Goal: Transaction & Acquisition: Purchase product/service

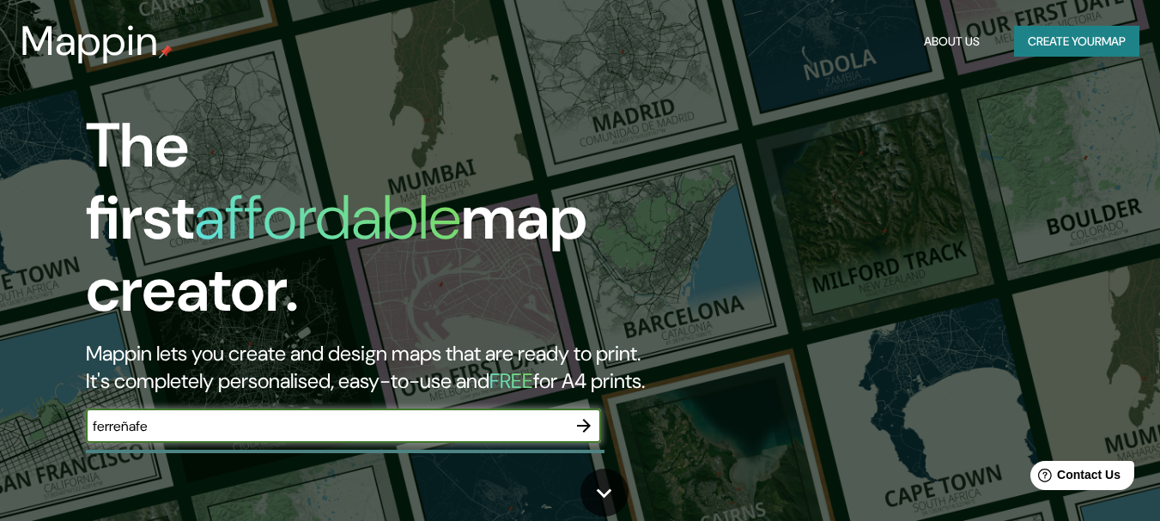
type input "ferreñafe"
click at [592, 419] on button "button" at bounding box center [584, 426] width 34 height 34
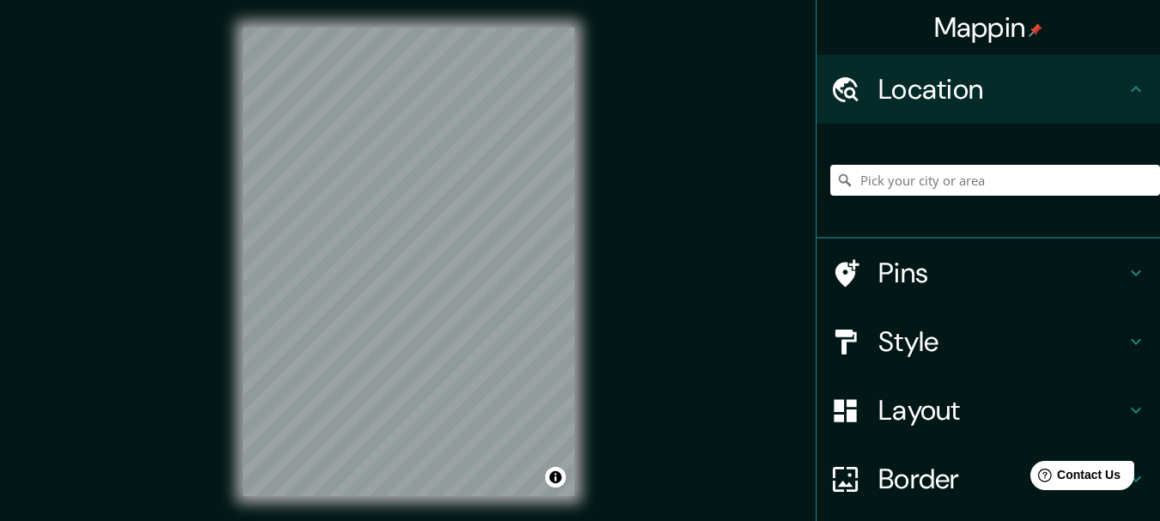
scroll to position [2, 0]
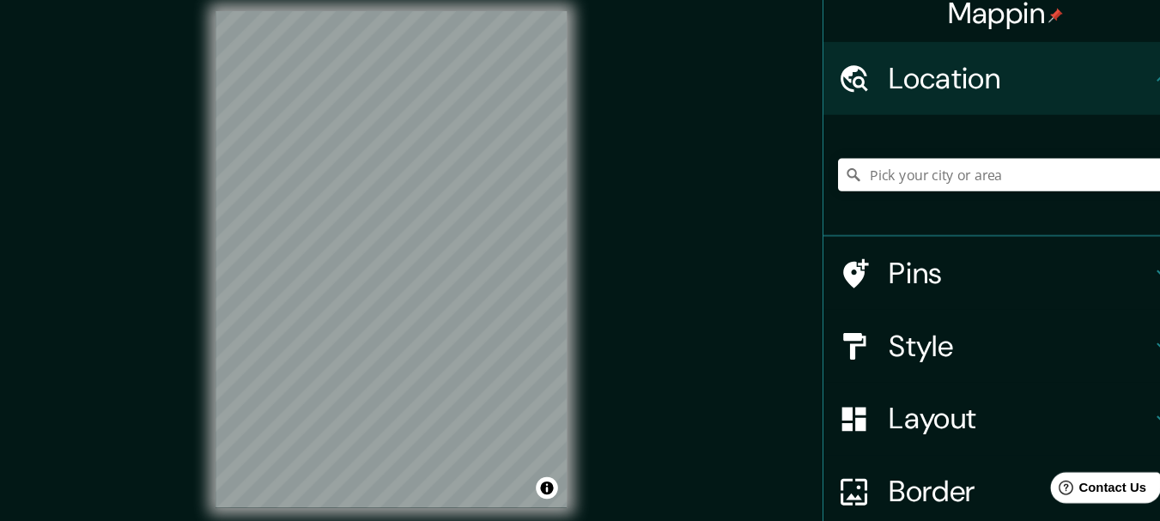
drag, startPoint x: 688, startPoint y: 274, endPoint x: 576, endPoint y: 299, distance: 115.2
click at [576, 299] on div "© Mapbox © OpenStreetMap Improve this map" at bounding box center [408, 260] width 386 height 524
click at [911, 269] on h4 "Pins" at bounding box center [1001, 273] width 247 height 34
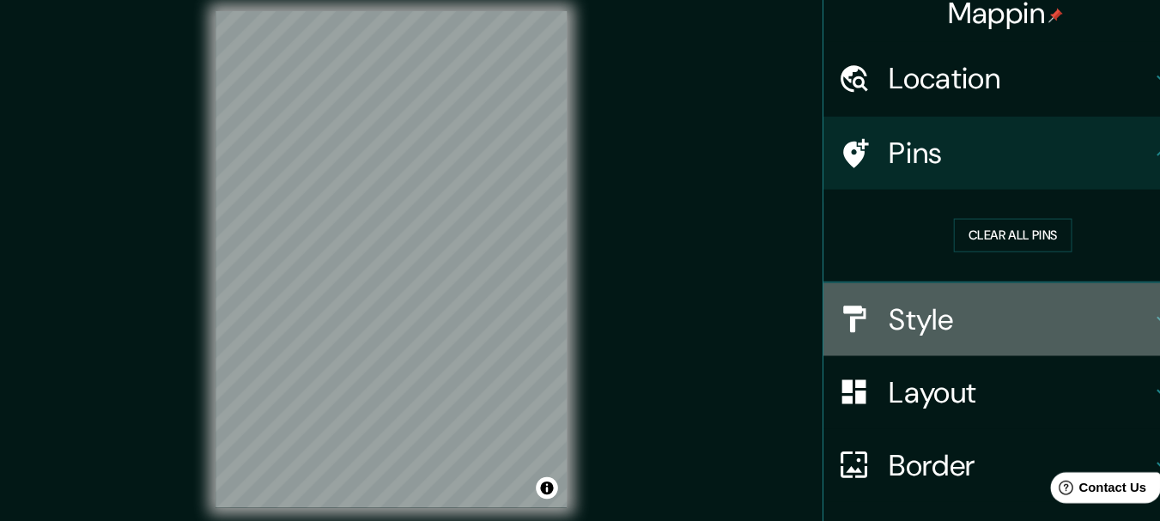
click at [912, 285] on div "Style" at bounding box center [987, 316] width 343 height 69
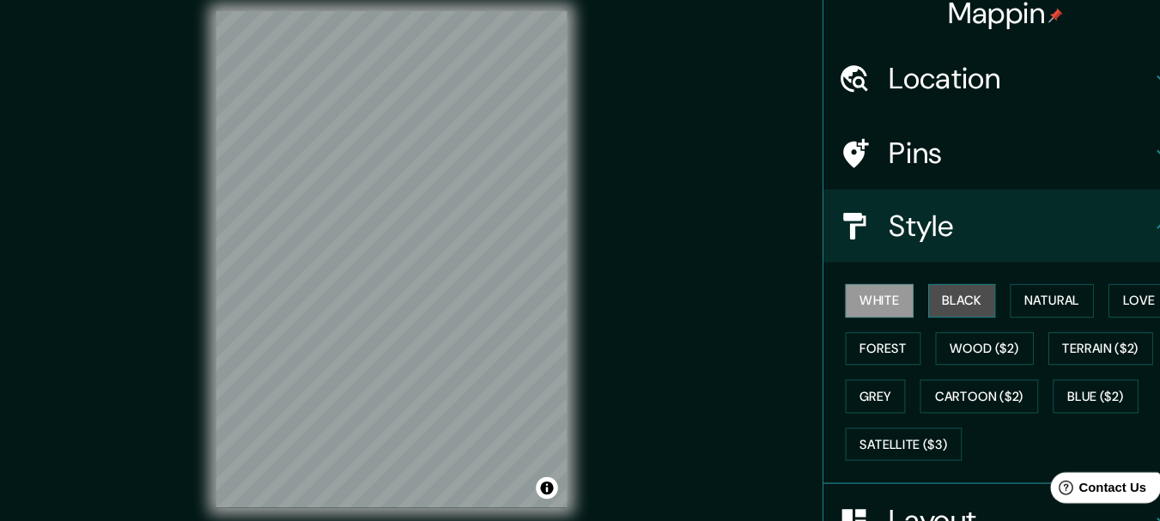
click at [937, 312] on button "Black" at bounding box center [947, 299] width 64 height 32
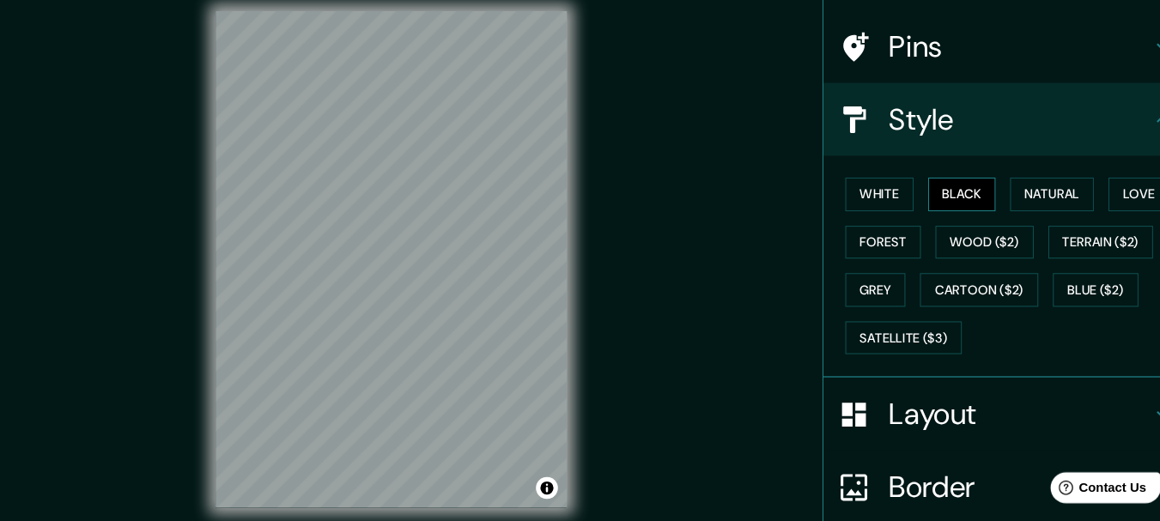
scroll to position [101, 0]
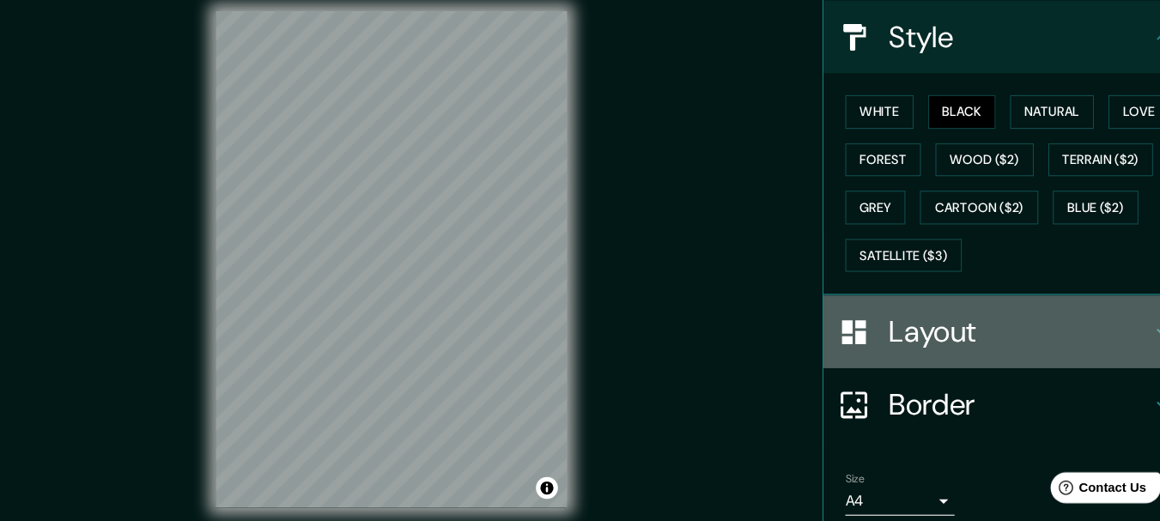
click at [933, 361] on div "Layout" at bounding box center [987, 328] width 343 height 69
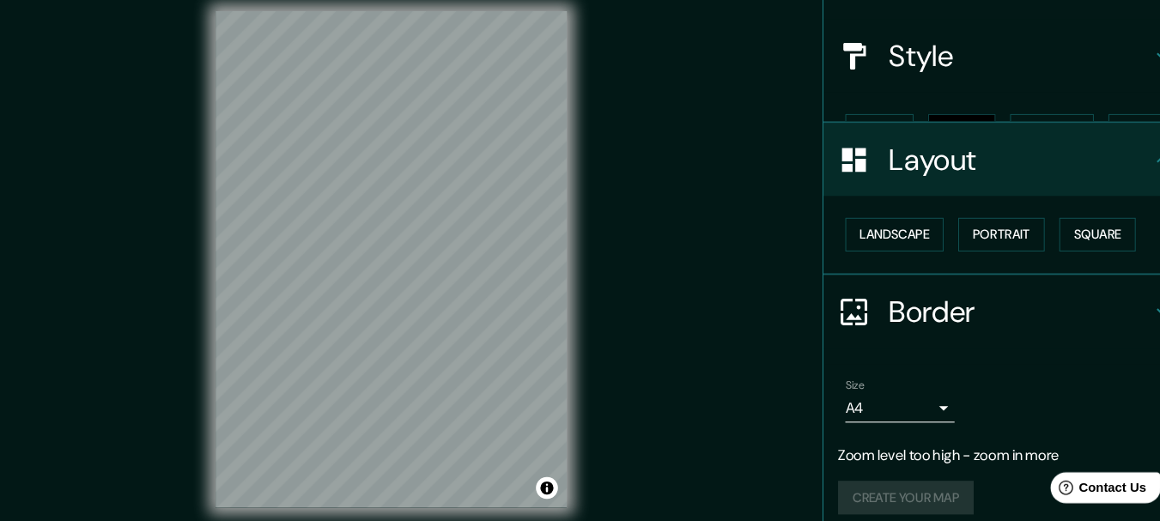
scroll to position [130, 0]
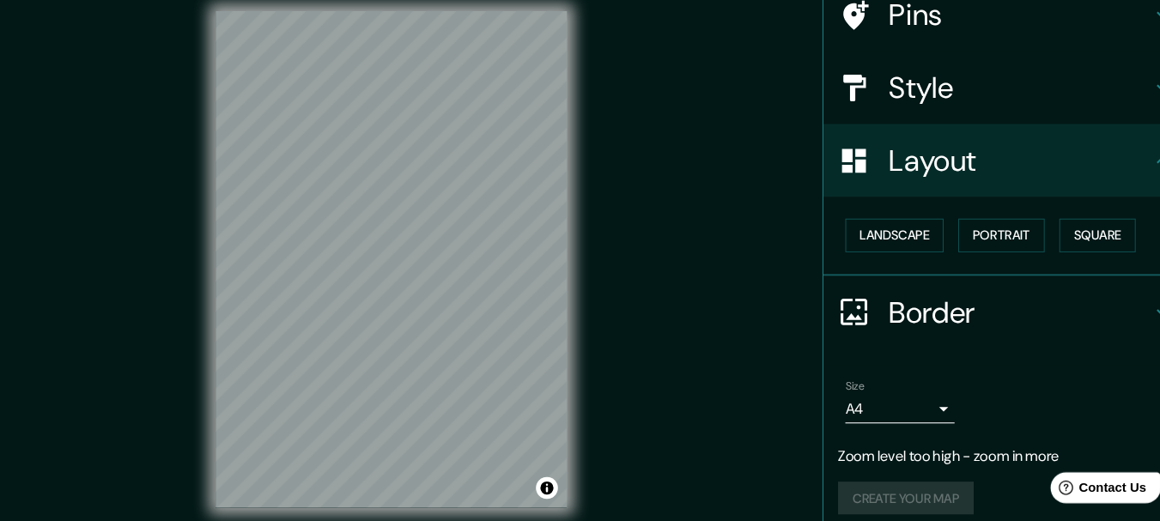
click at [924, 318] on h4 "Border" at bounding box center [1001, 310] width 247 height 34
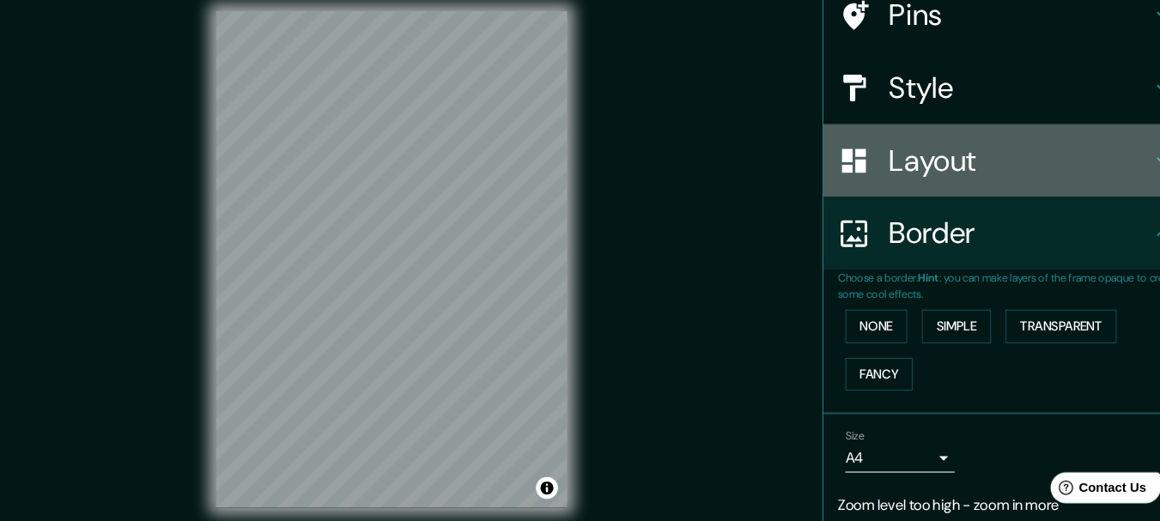
click at [917, 185] on div "Layout" at bounding box center [987, 166] width 343 height 69
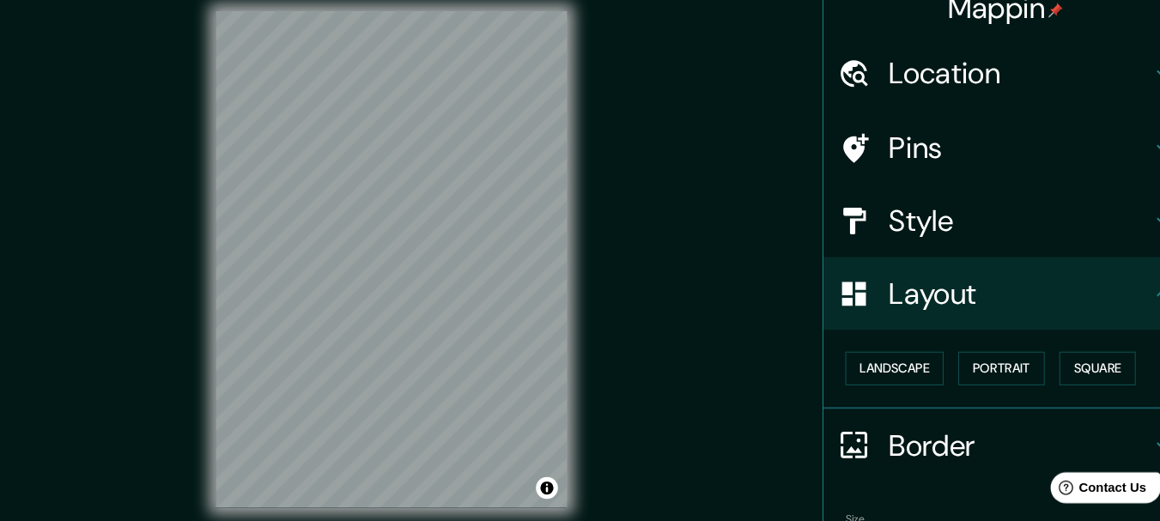
scroll to position [0, 0]
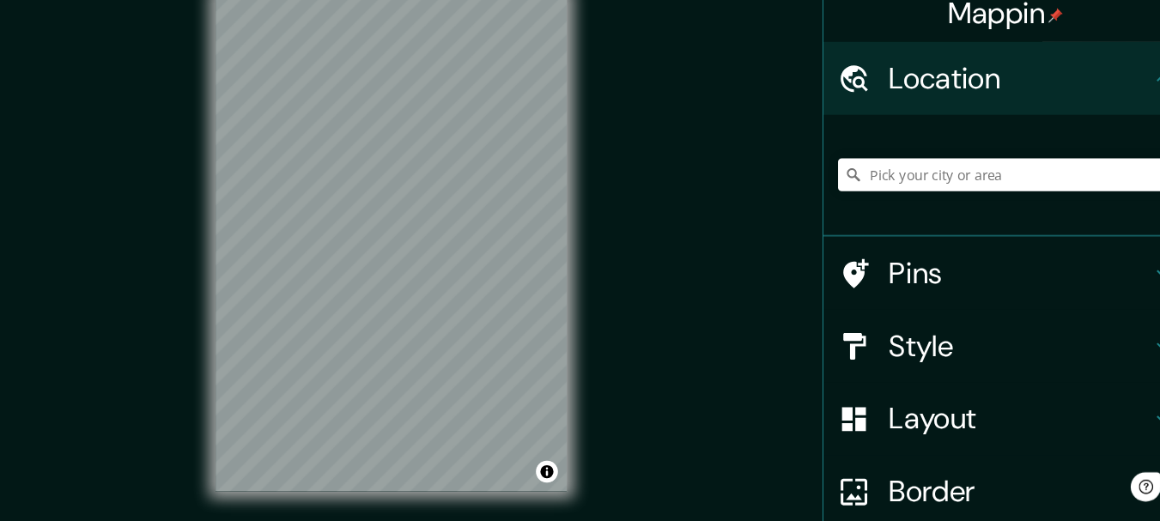
scroll to position [2, 0]
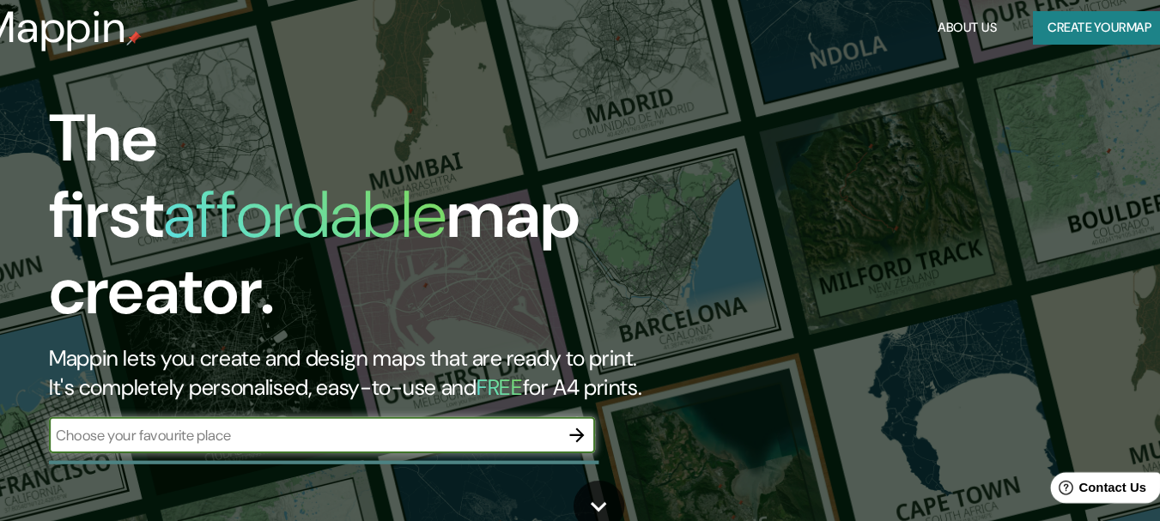
click at [255, 424] on div "​" at bounding box center [343, 426] width 515 height 34
type input "ferreñafe"
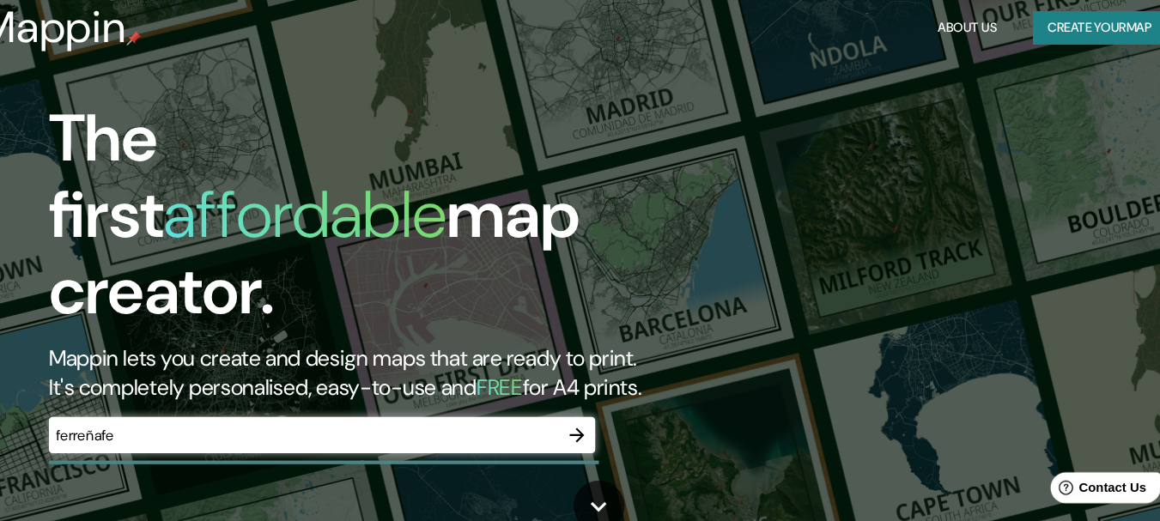
click at [1130, 76] on header "Mappin About Us Create your map" at bounding box center [580, 41] width 1160 height 82
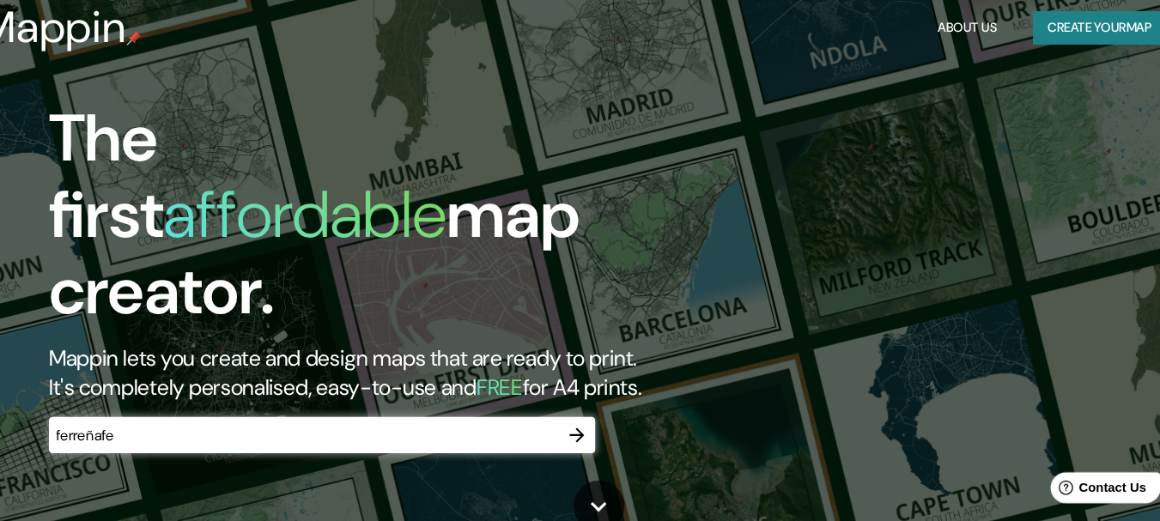
click at [585, 415] on icon "button" at bounding box center [583, 425] width 21 height 21
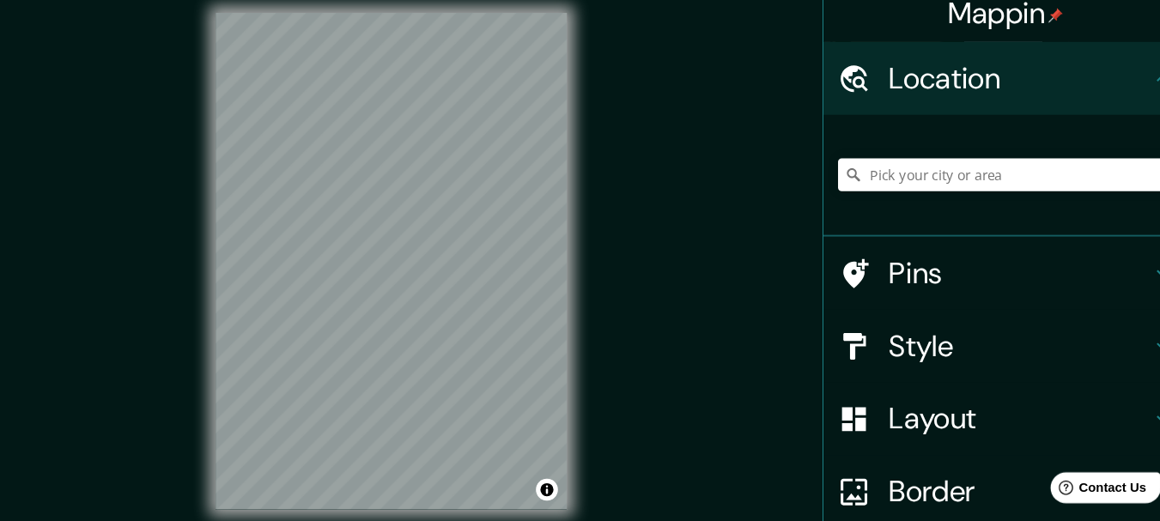
click at [845, 86] on icon at bounding box center [845, 90] width 30 height 30
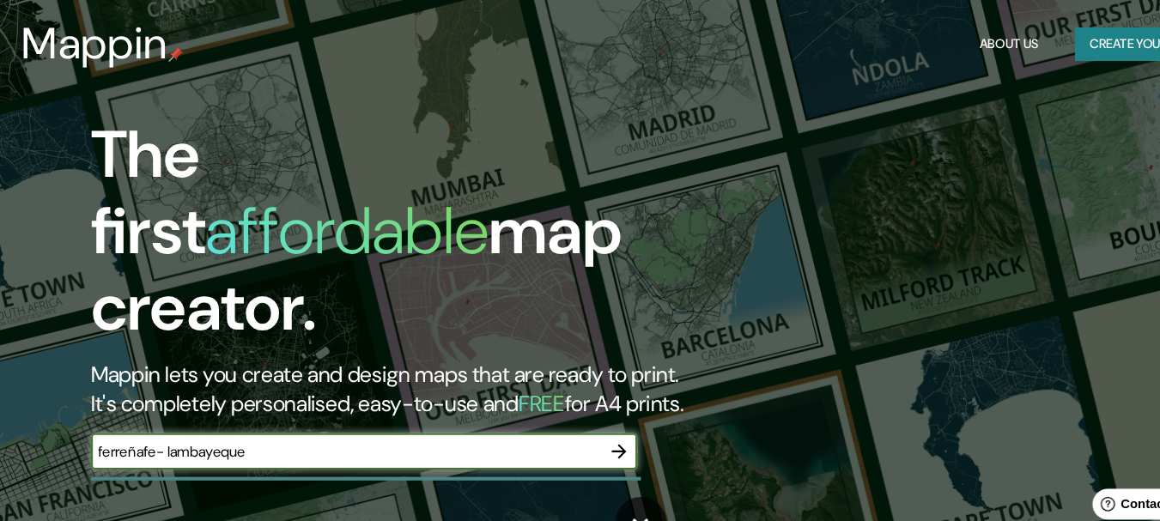
type input "ferreñafe- lambayeque"
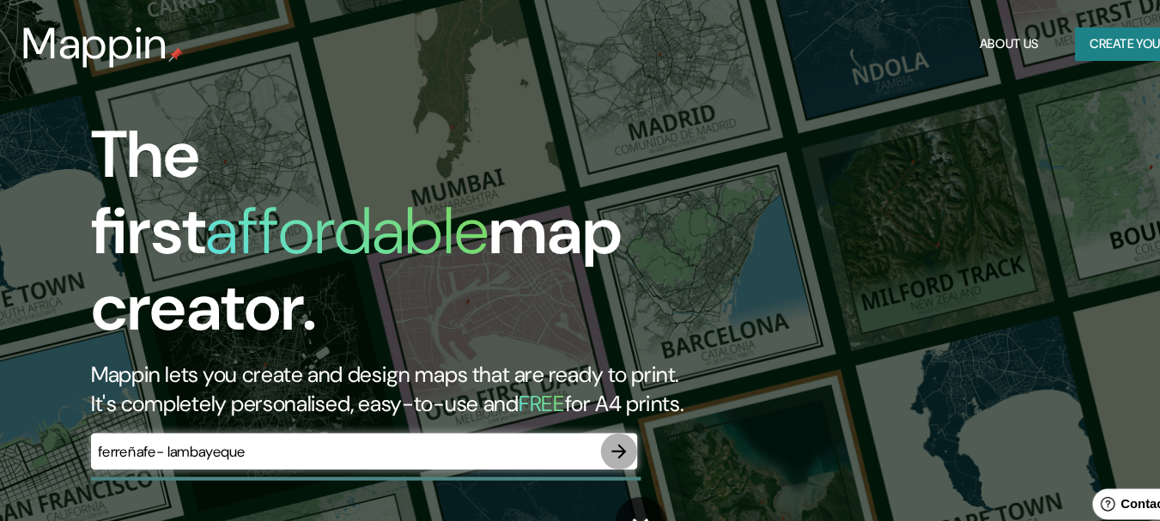
click at [573, 415] on icon "button" at bounding box center [583, 425] width 21 height 21
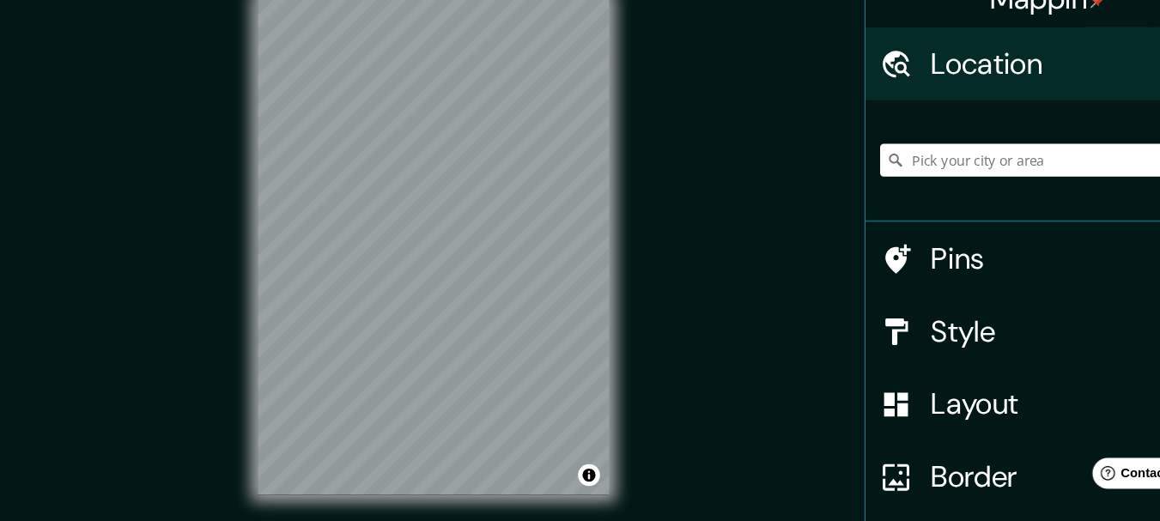
drag, startPoint x: 410, startPoint y: 324, endPoint x: 680, endPoint y: 408, distance: 282.1
click at [680, 409] on div "Mappin Location Pins Style Layout Border Choose a border. Hint : you can make l…" at bounding box center [580, 275] width 1160 height 551
click at [623, 396] on div "Mappin Location Pins Style Layout Border Choose a border. Hint : you can make l…" at bounding box center [580, 275] width 1160 height 551
click at [607, 327] on div "Mappin Location Pins Style Layout Border Choose a border. Hint : you can make l…" at bounding box center [580, 275] width 1160 height 551
click at [897, 326] on h4 "Style" at bounding box center [1001, 341] width 247 height 34
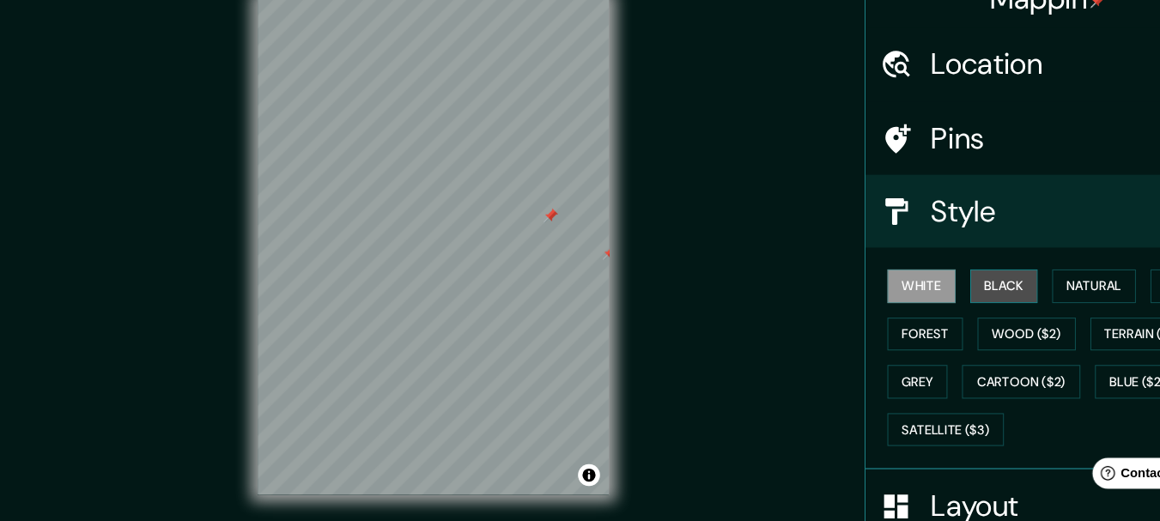
click at [931, 300] on button "Black" at bounding box center [947, 299] width 64 height 32
click at [906, 101] on h4 "Location" at bounding box center [1001, 89] width 247 height 34
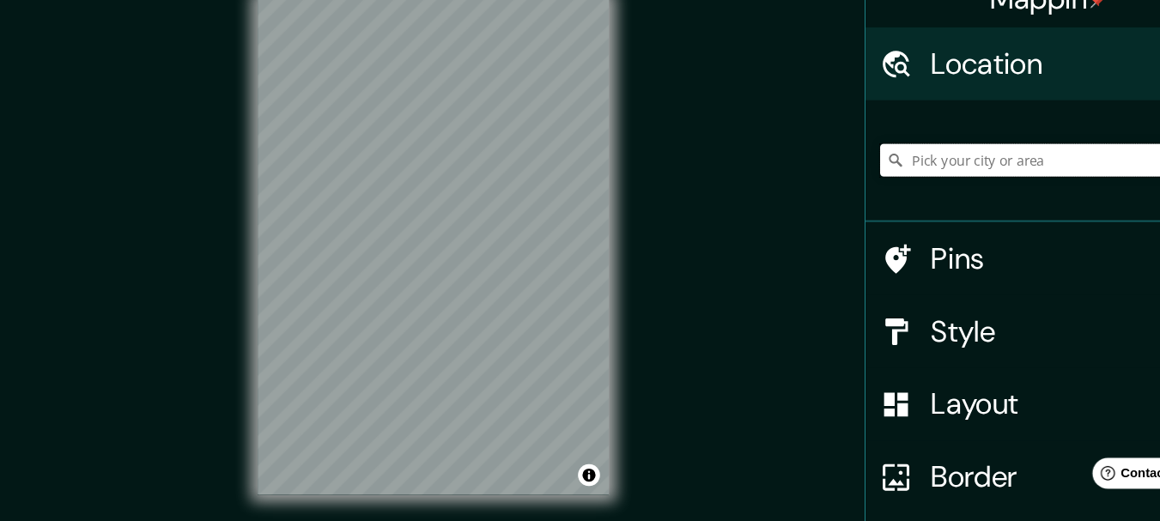
click at [906, 166] on input "Pick your city or area" at bounding box center [995, 180] width 330 height 31
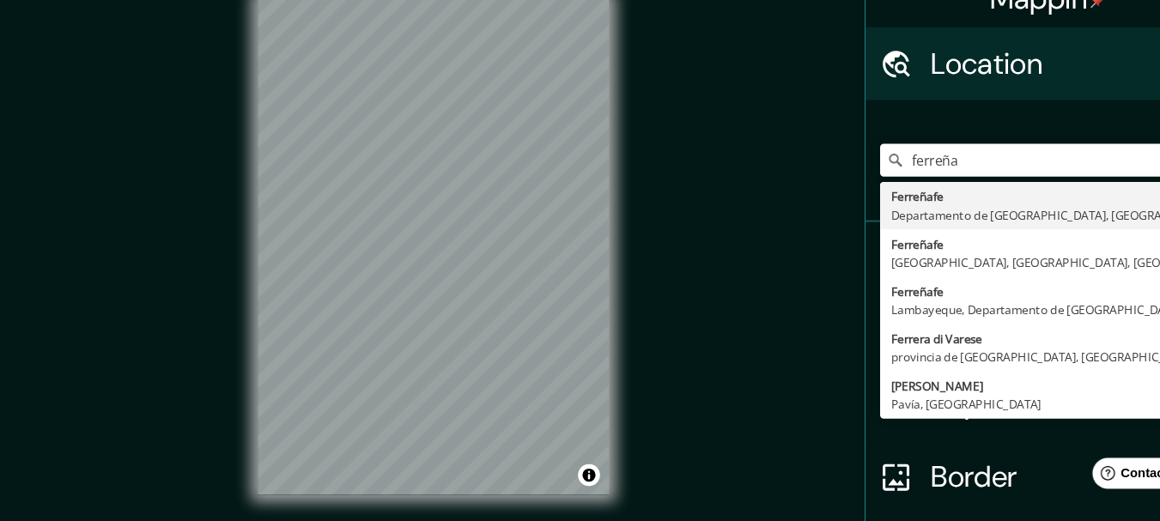
type input "Ferreñafe, Departamento de [GEOGRAPHIC_DATA], [GEOGRAPHIC_DATA]"
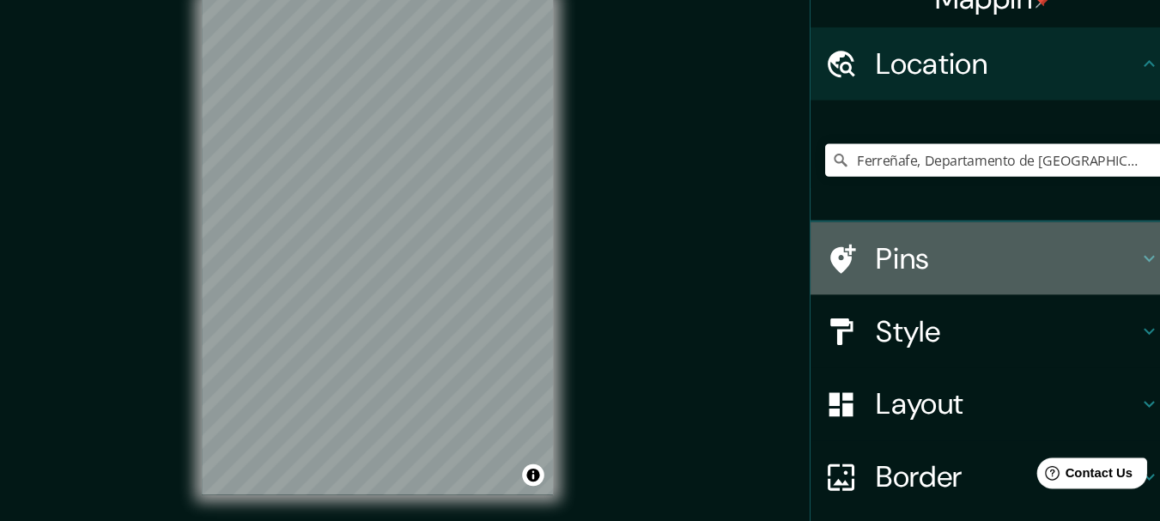
click at [974, 284] on h4 "Pins" at bounding box center [1001, 273] width 247 height 34
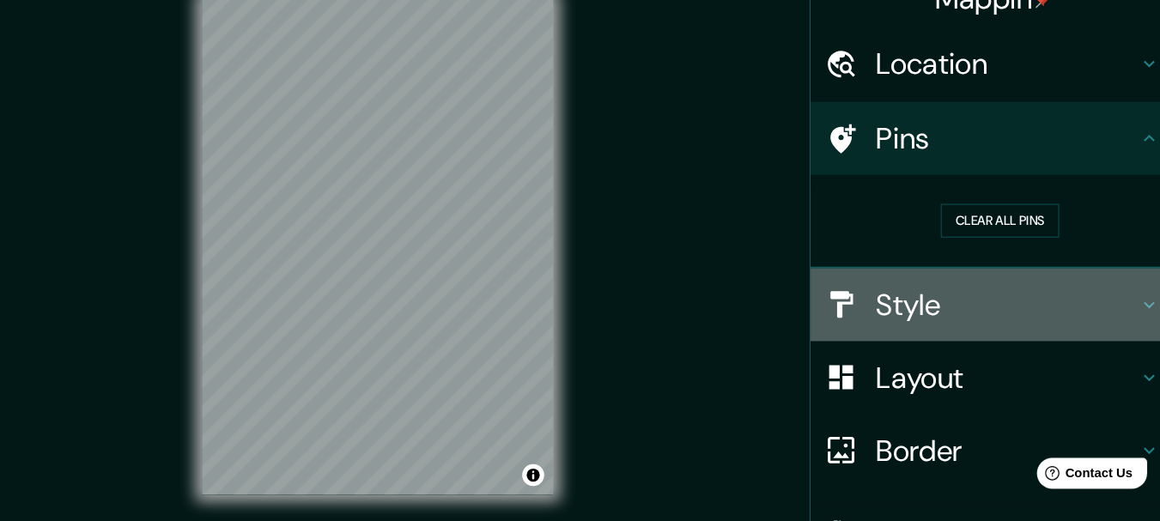
click at [958, 304] on h4 "Style" at bounding box center [1001, 317] width 247 height 34
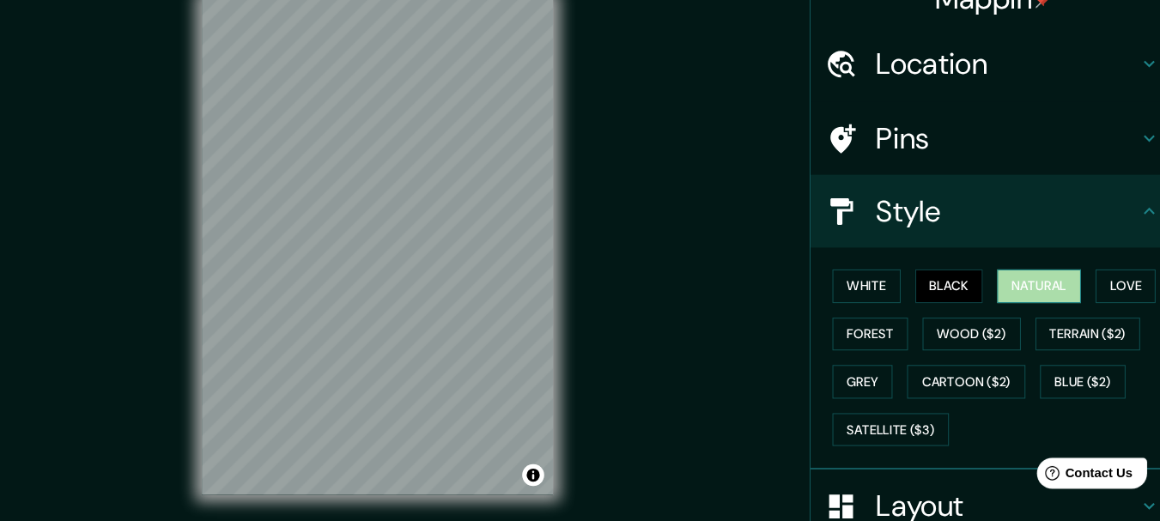
click at [997, 300] on button "Natural" at bounding box center [1031, 299] width 79 height 32
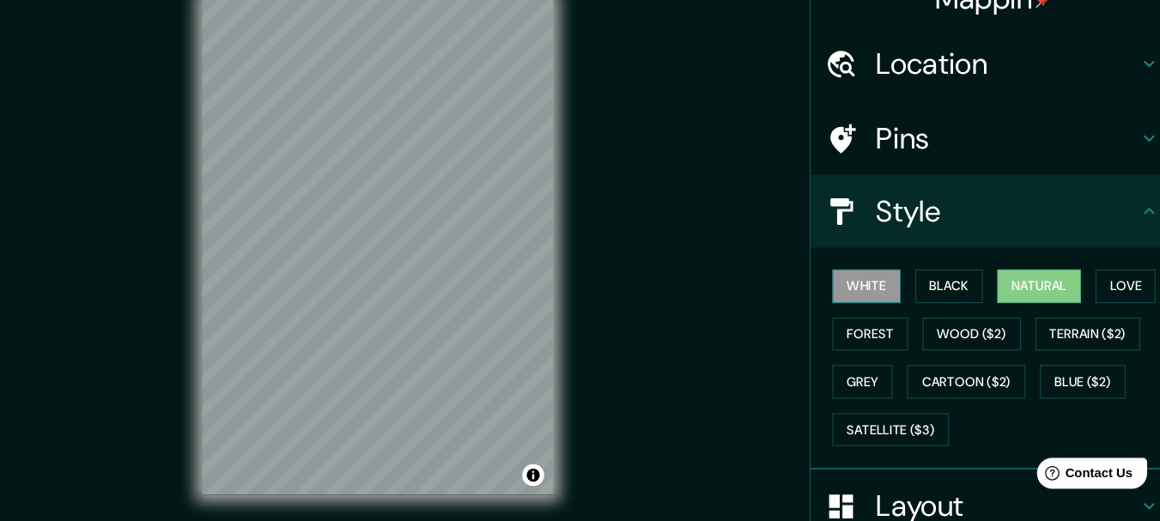
click at [883, 306] on button "White" at bounding box center [869, 299] width 64 height 32
click at [1093, 300] on button "Love" at bounding box center [1113, 299] width 57 height 32
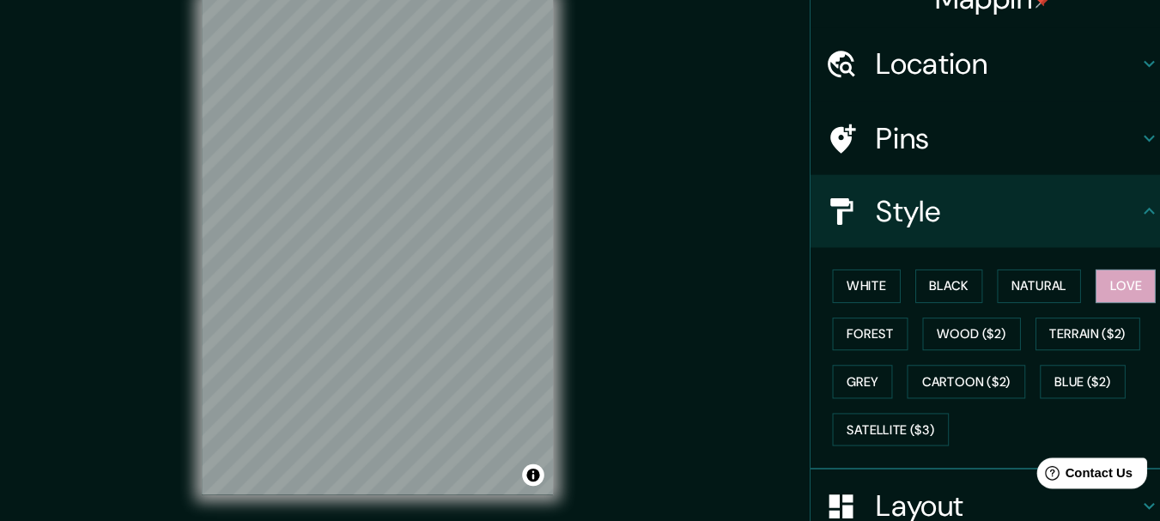
click at [897, 344] on div "White Black Natural Love Forest Wood ($2) Terrain ($2) Grey Cartoon ($2) Blue (…" at bounding box center [995, 366] width 330 height 180
click at [888, 343] on button "Forest" at bounding box center [872, 345] width 71 height 32
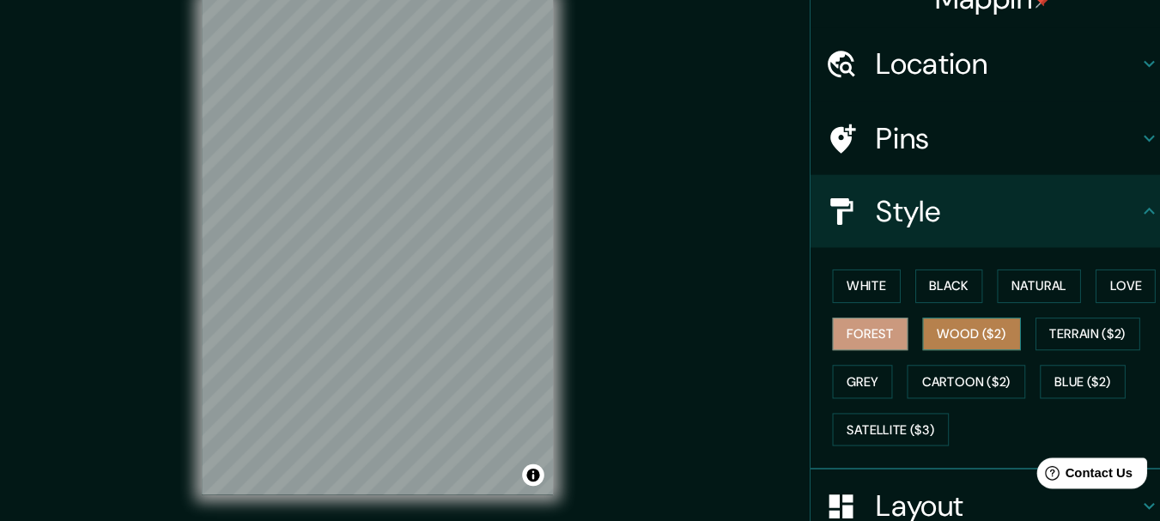
click at [935, 343] on button "Wood ($2)" at bounding box center [968, 345] width 93 height 32
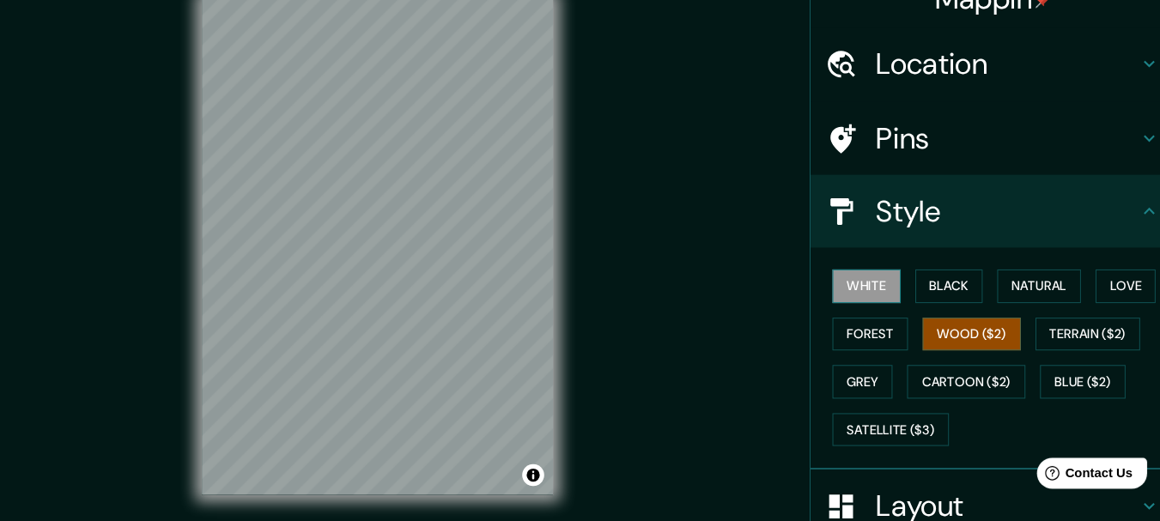
click at [876, 310] on button "White" at bounding box center [869, 299] width 64 height 32
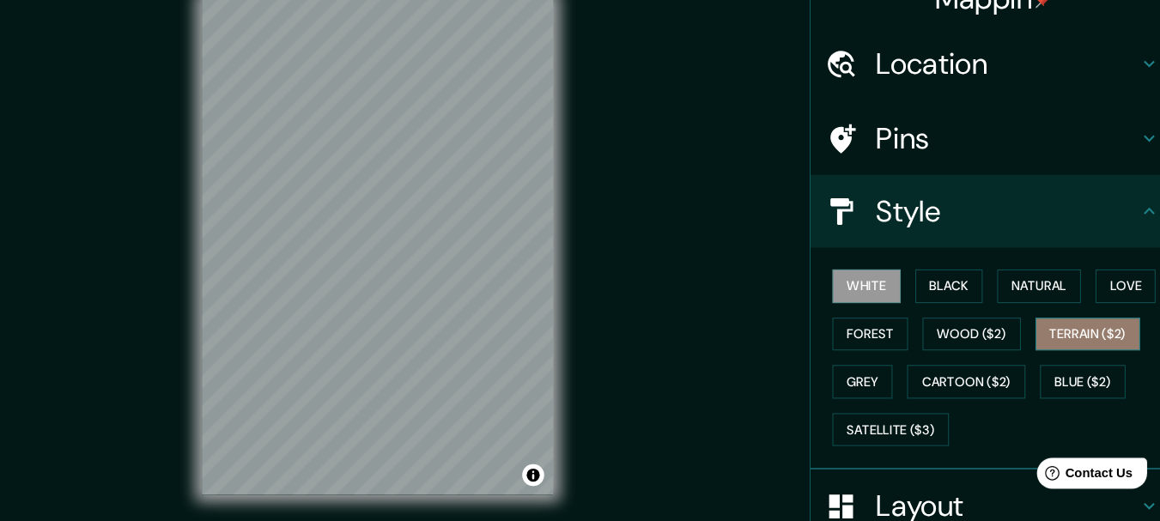
click at [1058, 341] on button "Terrain ($2)" at bounding box center [1078, 345] width 100 height 32
click at [851, 288] on button "White" at bounding box center [869, 299] width 64 height 32
click at [857, 373] on button "Grey" at bounding box center [865, 389] width 57 height 32
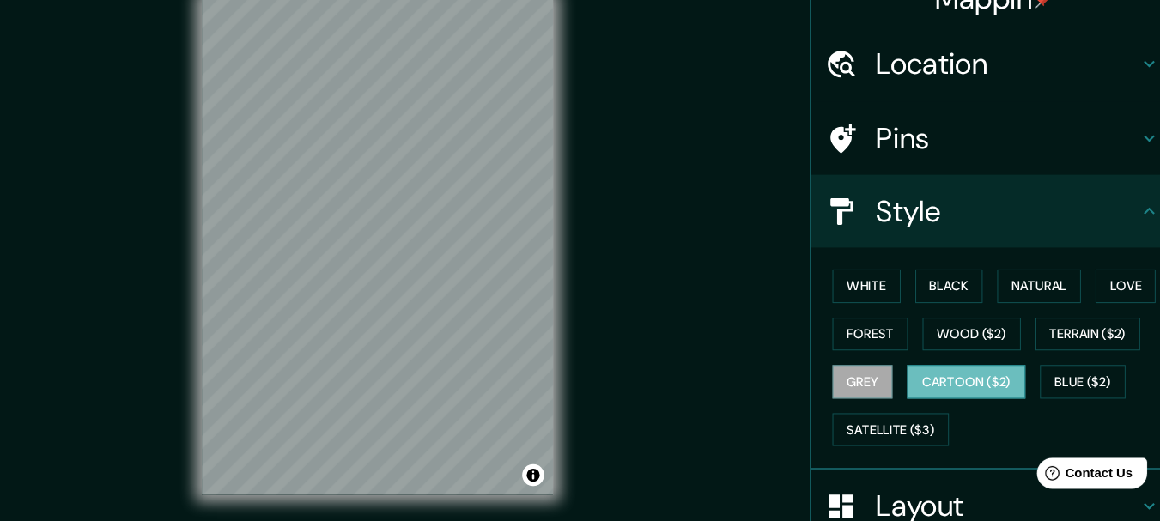
click at [907, 382] on button "Cartoon ($2)" at bounding box center [963, 389] width 112 height 32
click at [870, 307] on button "White" at bounding box center [869, 299] width 64 height 32
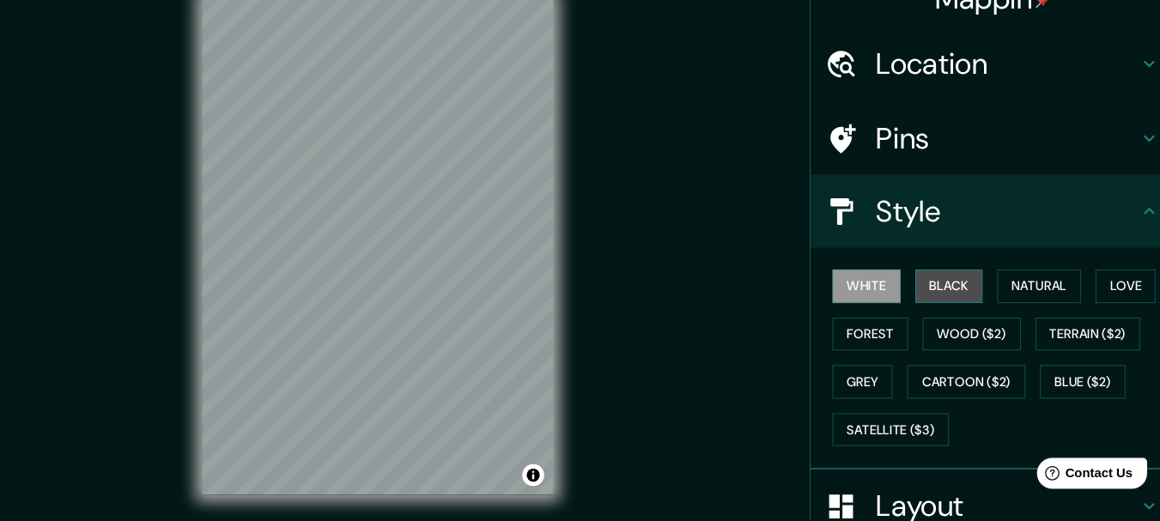
click at [915, 302] on button "Black" at bounding box center [947, 299] width 64 height 32
click at [898, 300] on div "White Black Natural Love Forest Wood ($2) Terrain ($2) Grey Cartoon ($2) Blue (…" at bounding box center [995, 366] width 330 height 180
click at [886, 299] on button "White" at bounding box center [869, 299] width 64 height 32
drag, startPoint x: 638, startPoint y: 300, endPoint x: 862, endPoint y: 430, distance: 259.3
click at [862, 430] on button "Satellite ($3)" at bounding box center [892, 435] width 110 height 32
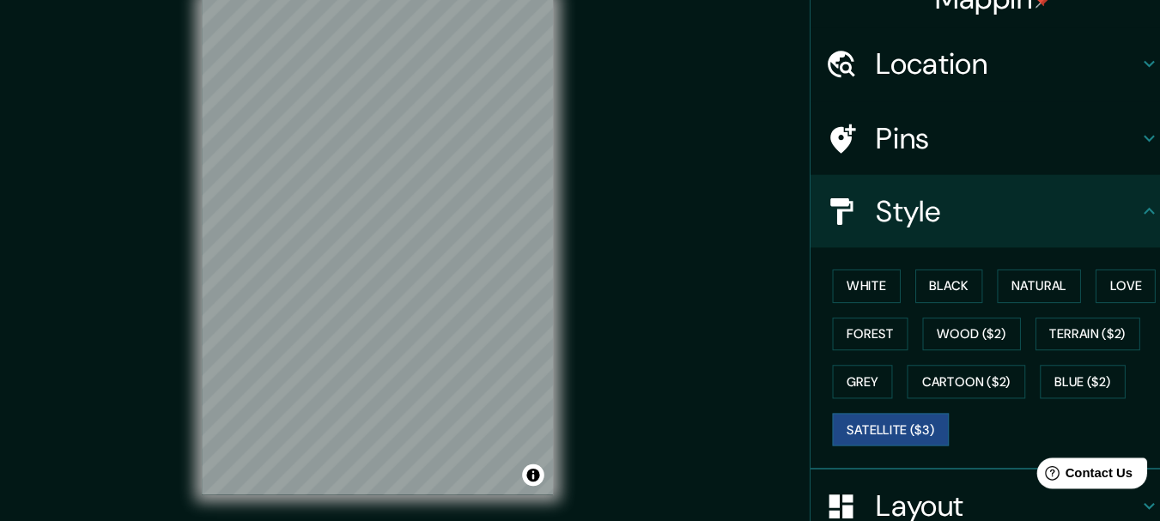
click at [593, 301] on div "© Mapbox © OpenStreetMap Improve this map © Maxar" at bounding box center [408, 262] width 386 height 524
click at [858, 291] on button "White" at bounding box center [869, 299] width 64 height 32
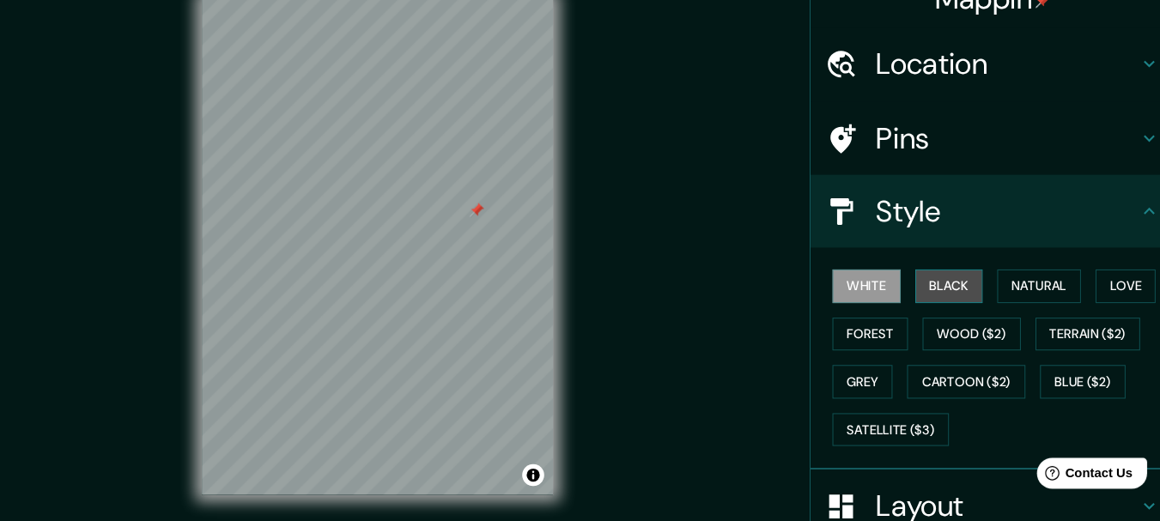
click at [924, 294] on button "Black" at bounding box center [947, 299] width 64 height 32
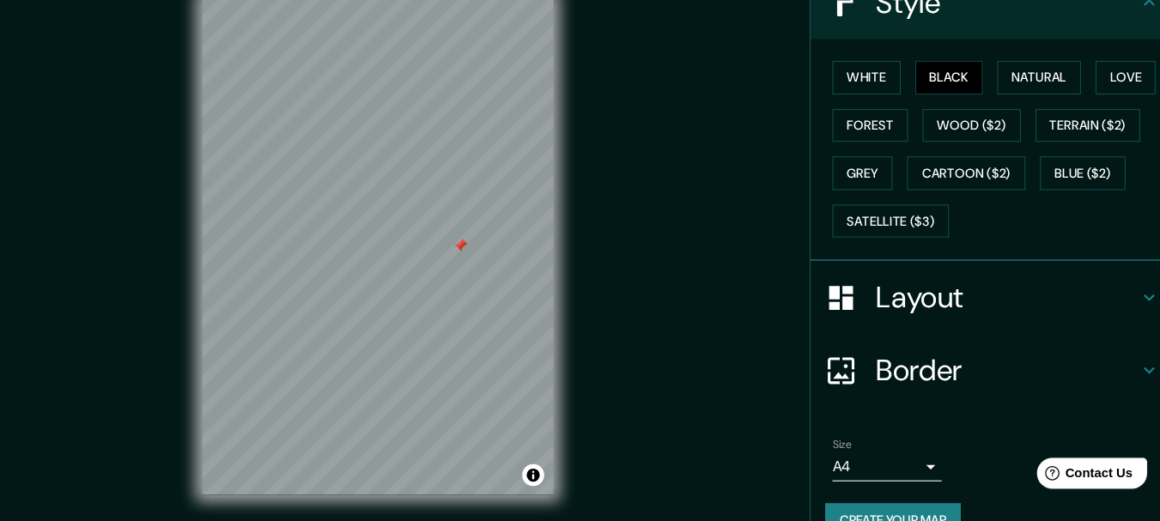
click at [899, 312] on h4 "Layout" at bounding box center [1001, 310] width 247 height 34
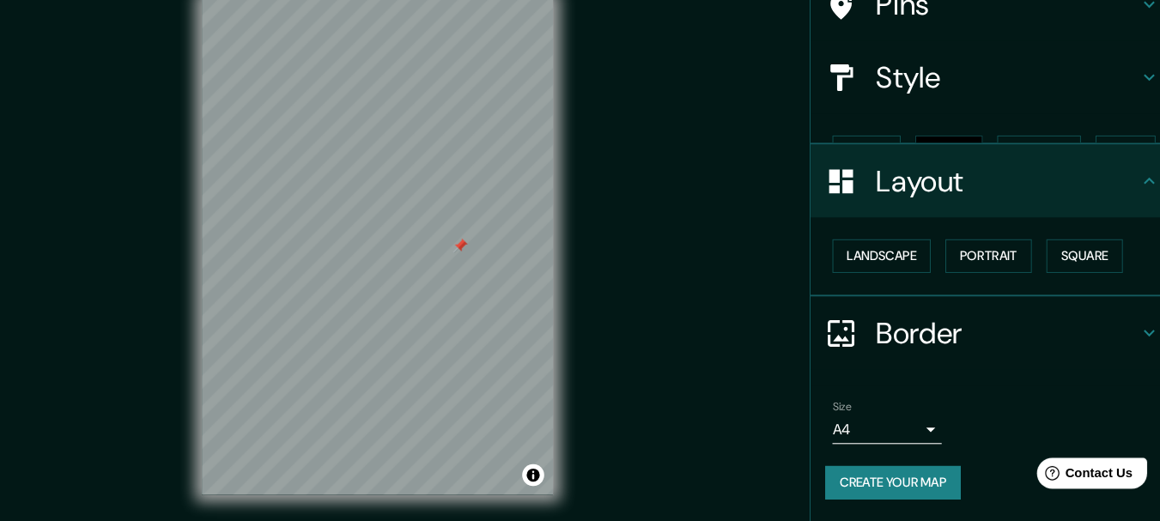
scroll to position [96, 0]
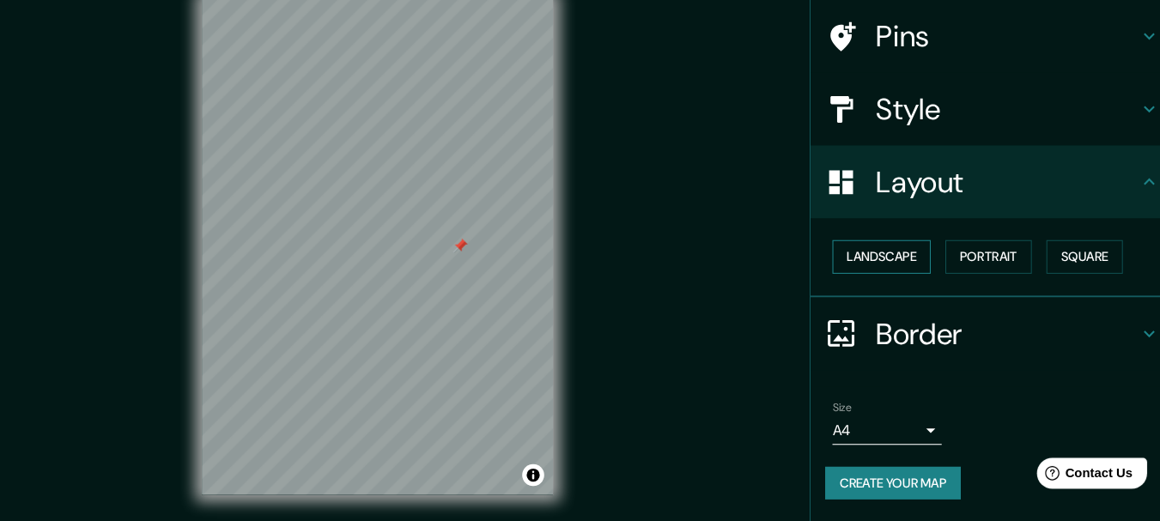
click at [887, 280] on button "Landscape" at bounding box center [883, 272] width 93 height 32
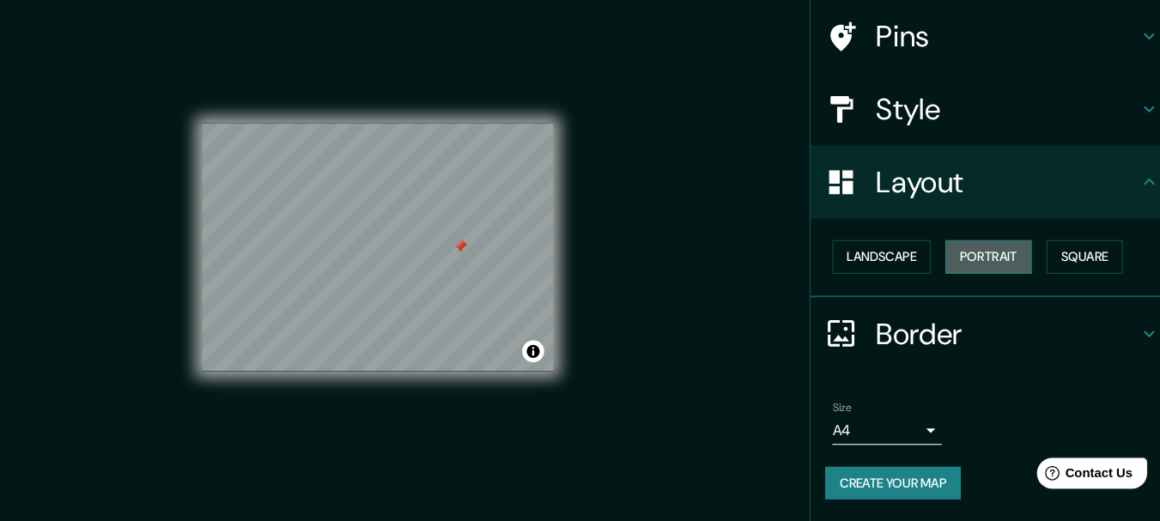
click at [970, 264] on button "Portrait" at bounding box center [984, 272] width 82 height 32
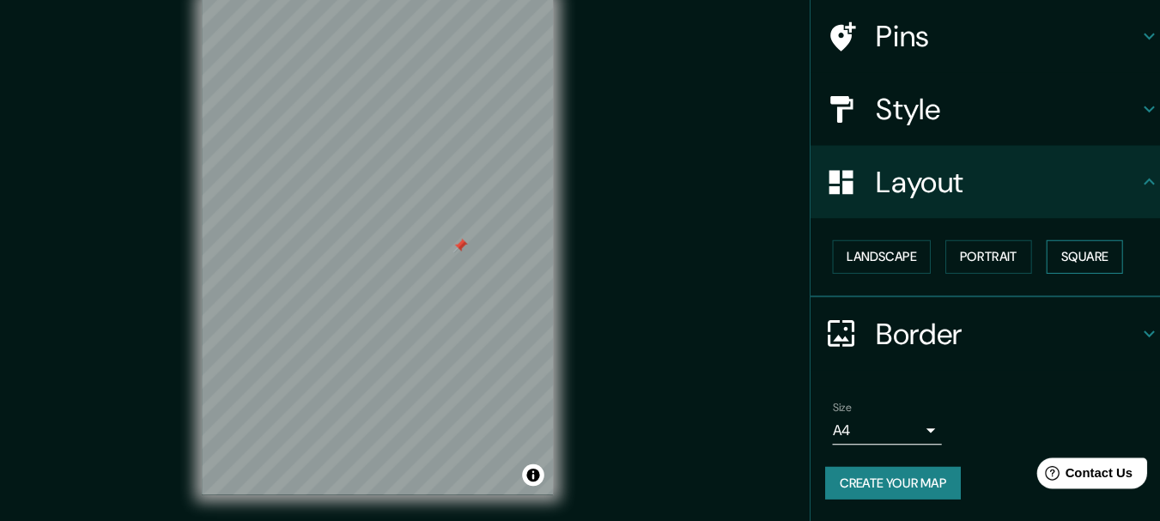
click at [1048, 261] on button "Square" at bounding box center [1075, 272] width 72 height 32
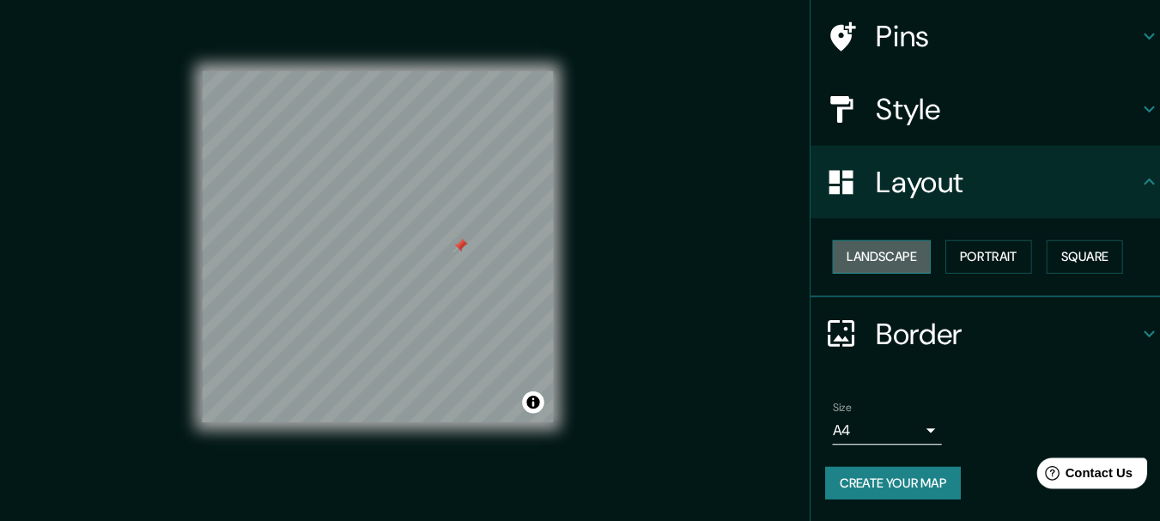
click at [853, 284] on button "Landscape" at bounding box center [883, 272] width 93 height 32
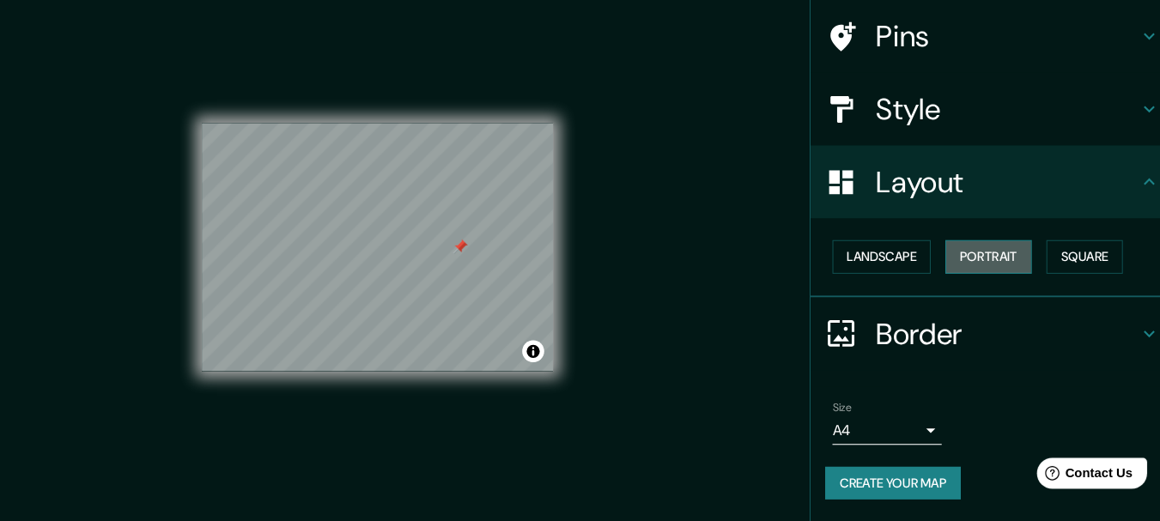
click at [999, 260] on button "Portrait" at bounding box center [984, 272] width 82 height 32
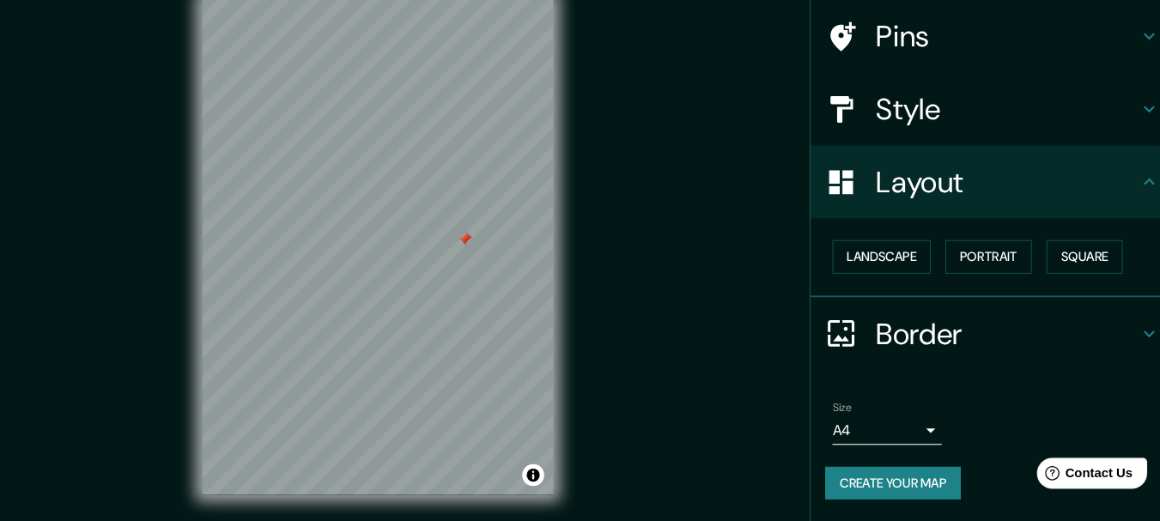
scroll to position [0, 0]
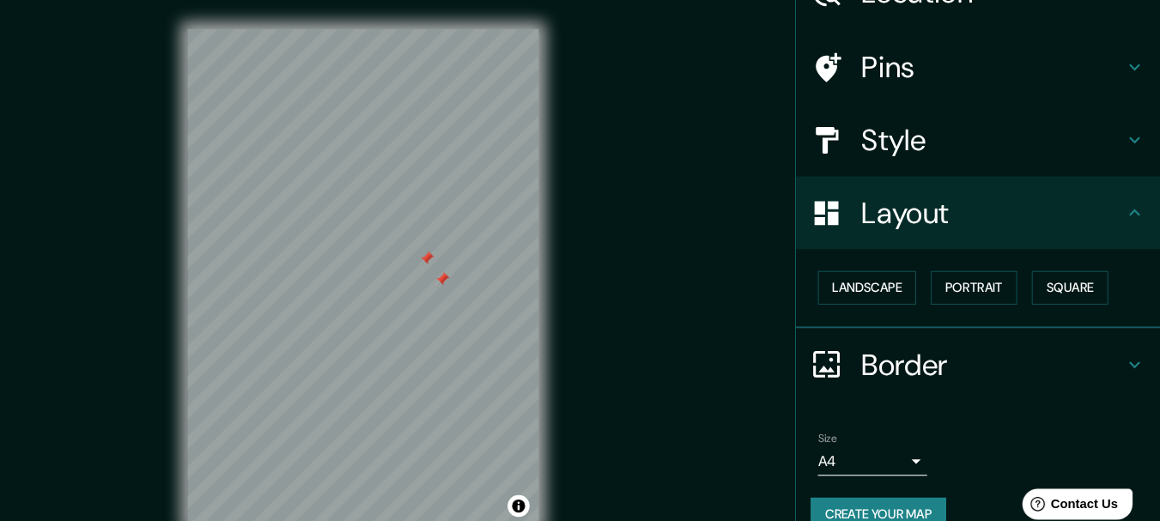
drag, startPoint x: 585, startPoint y: 202, endPoint x: 704, endPoint y: 227, distance: 122.1
click at [704, 227] on div "Mappin Location [GEOGRAPHIC_DATA], [GEOGRAPHIC_DATA], [GEOGRAPHIC_DATA] Pins St…" at bounding box center [580, 275] width 1160 height 551
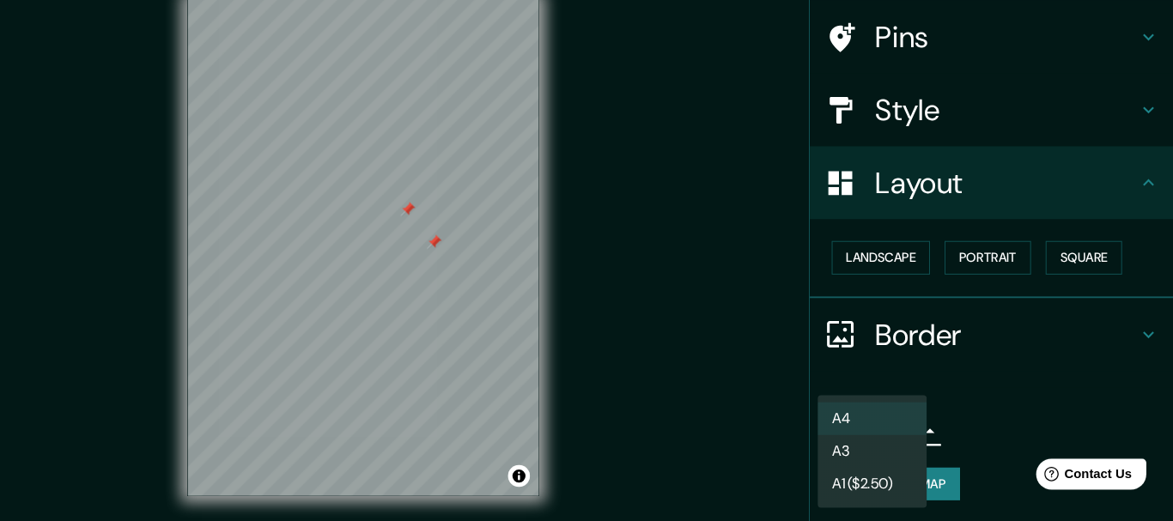
click at [899, 437] on body "Mappin Location [GEOGRAPHIC_DATA], [GEOGRAPHIC_DATA], [GEOGRAPHIC_DATA] Pins St…" at bounding box center [586, 260] width 1173 height 521
click at [899, 449] on li "A3" at bounding box center [888, 454] width 103 height 31
type input "a4"
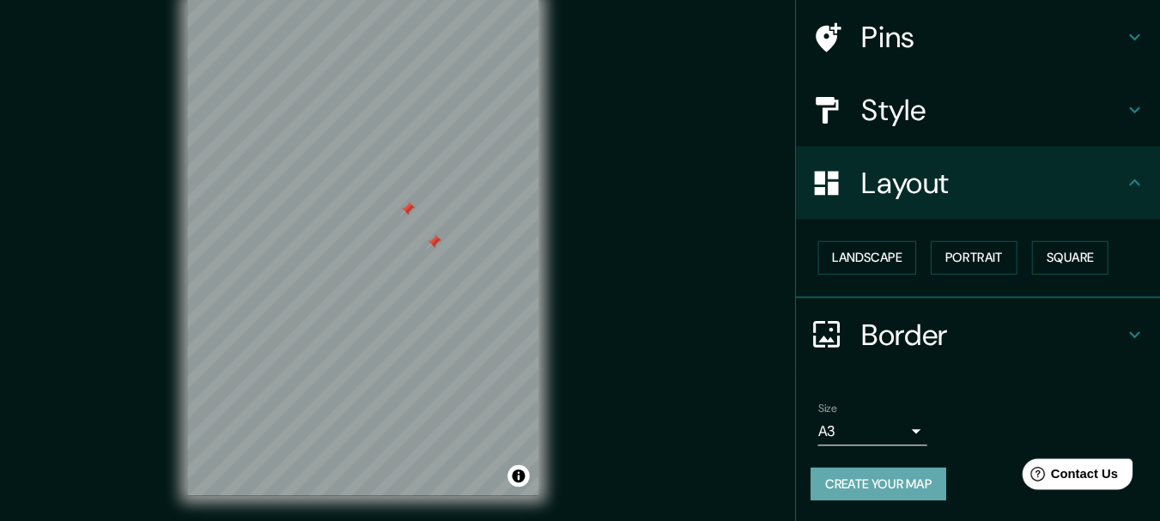
click at [899, 474] on button "Create your map" at bounding box center [894, 486] width 128 height 32
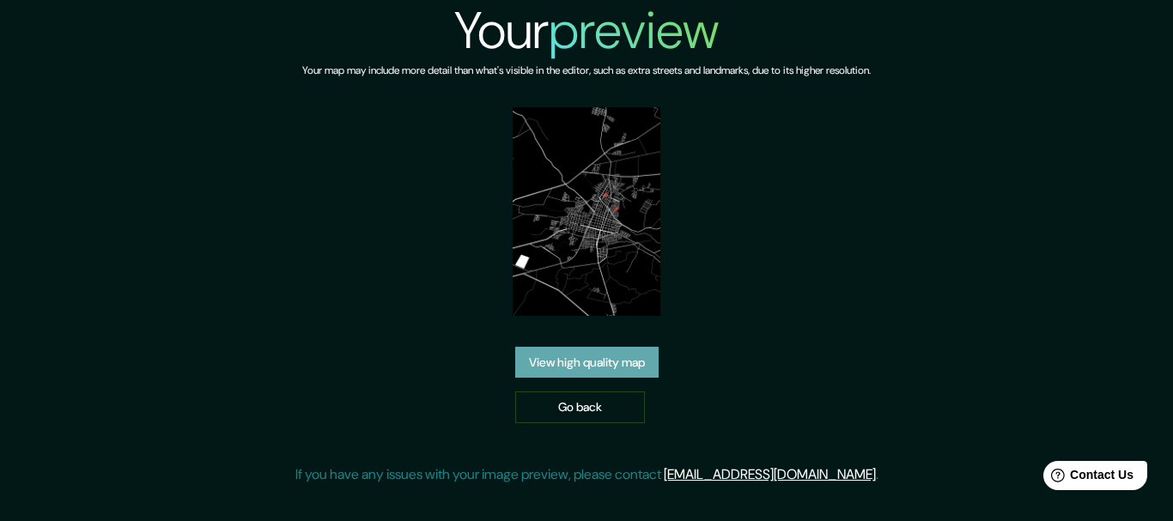
click at [619, 357] on link "View high quality map" at bounding box center [586, 363] width 143 height 32
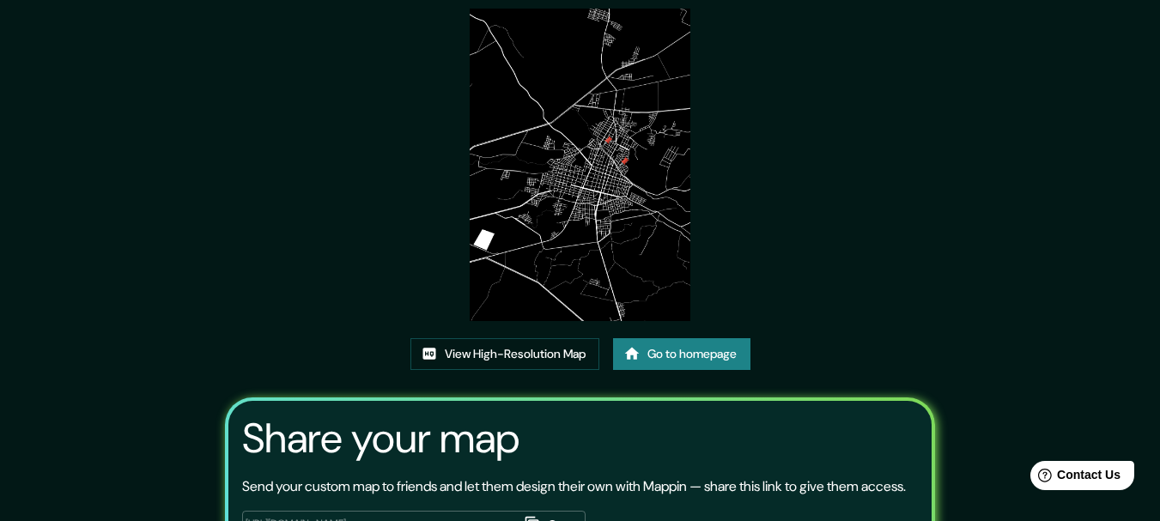
scroll to position [65, 0]
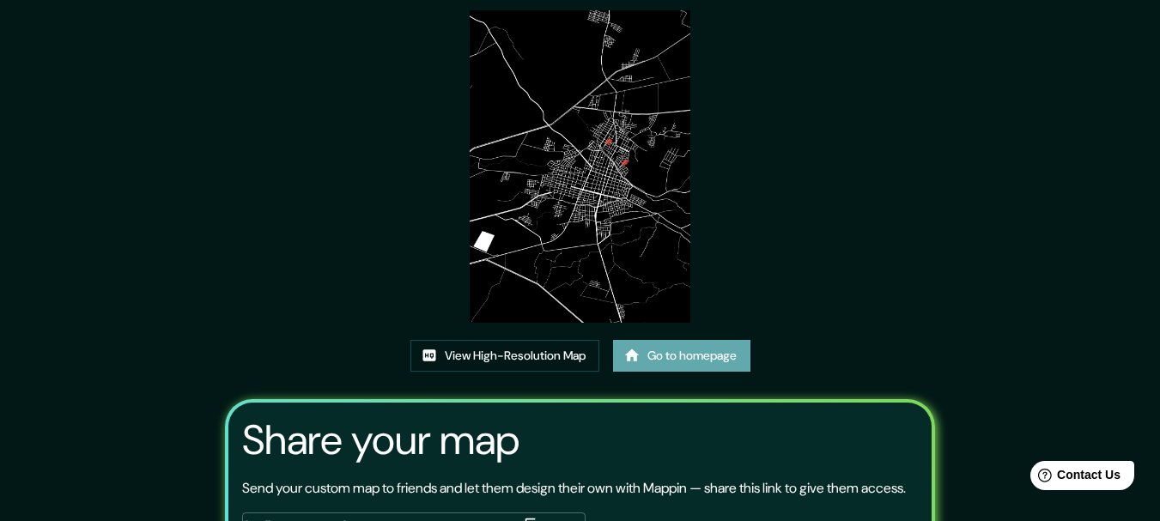
click at [703, 366] on link "Go to homepage" at bounding box center [681, 356] width 137 height 32
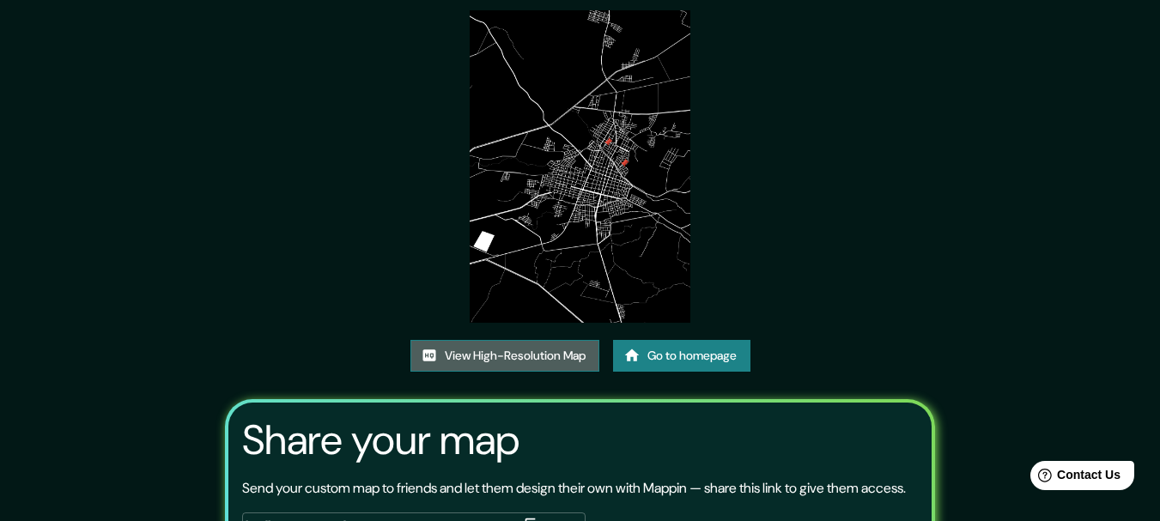
click at [478, 348] on link "View High-Resolution Map" at bounding box center [504, 356] width 189 height 32
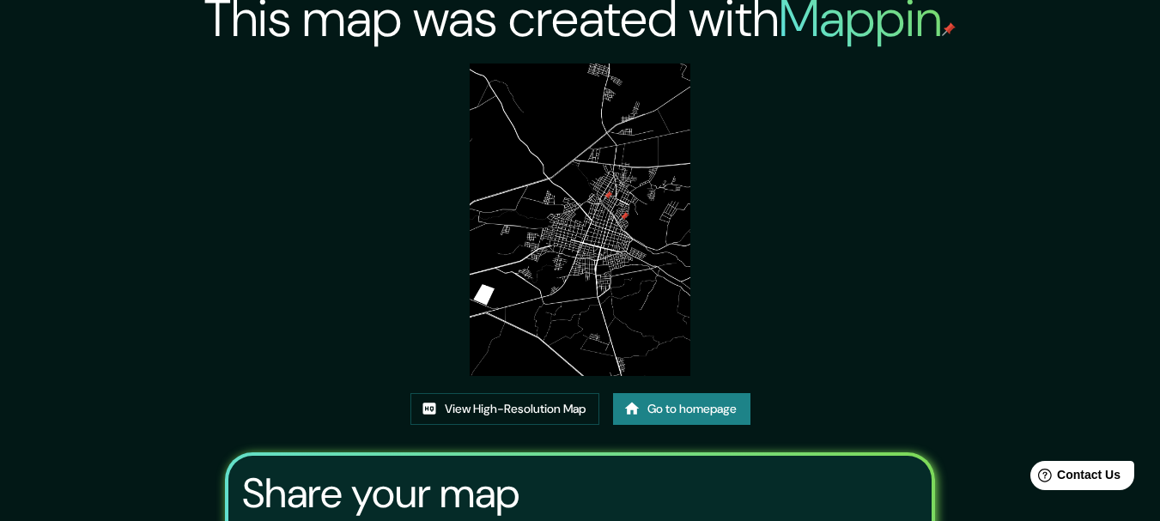
scroll to position [0, 0]
